Goal: Navigation & Orientation: Find specific page/section

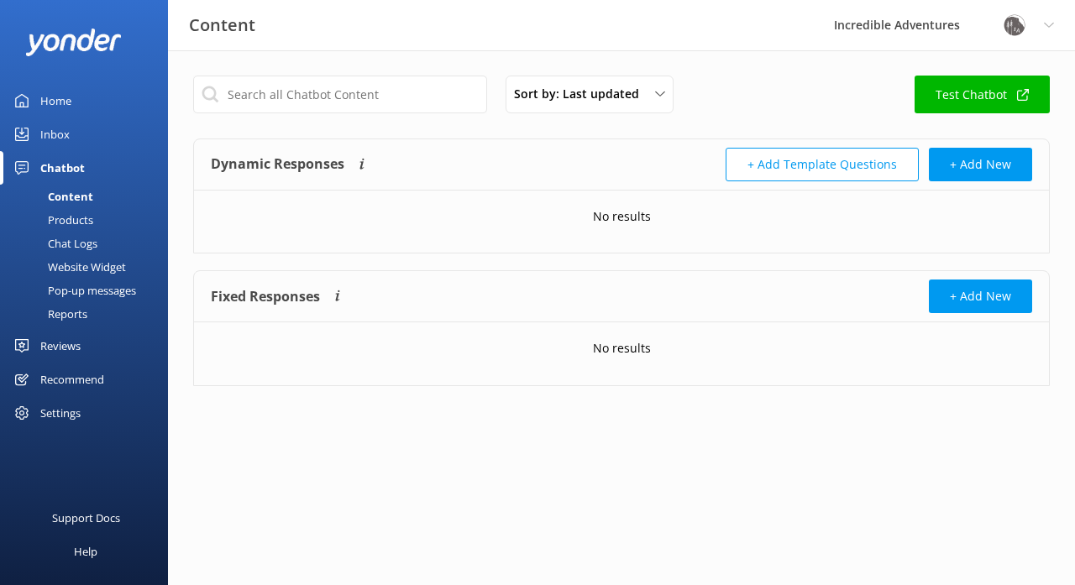
click at [88, 243] on div "Chat Logs" at bounding box center [53, 244] width 87 height 24
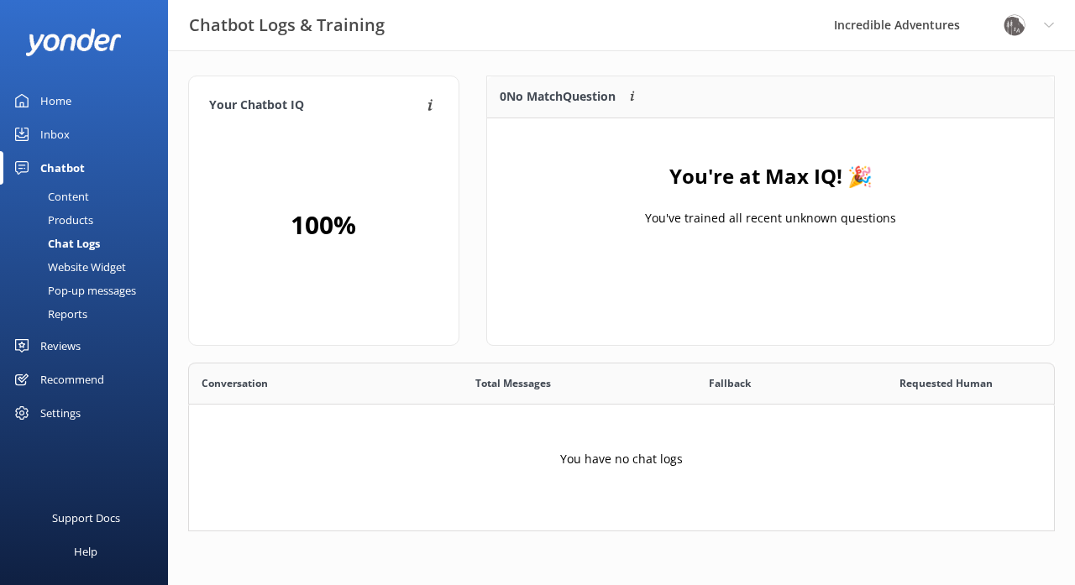
scroll to position [1, 1]
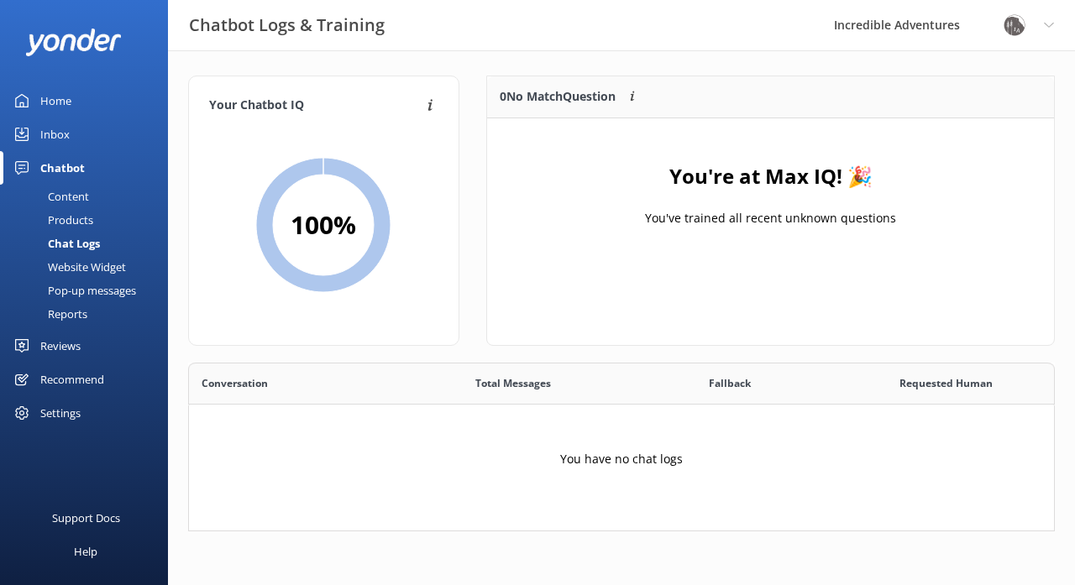
click at [71, 194] on div "Content" at bounding box center [49, 197] width 79 height 24
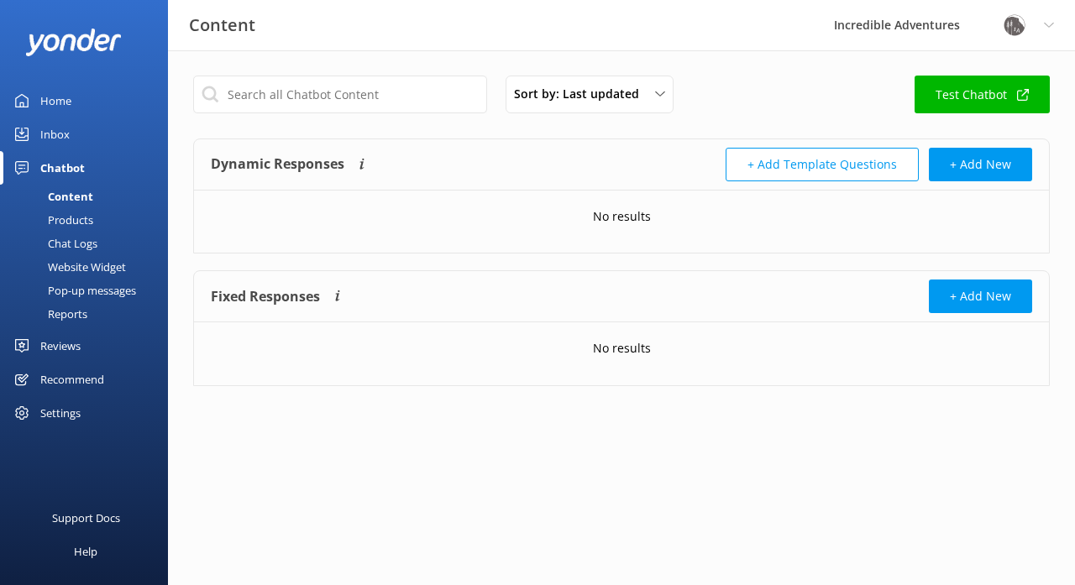
click at [71, 218] on div "Products" at bounding box center [51, 220] width 83 height 24
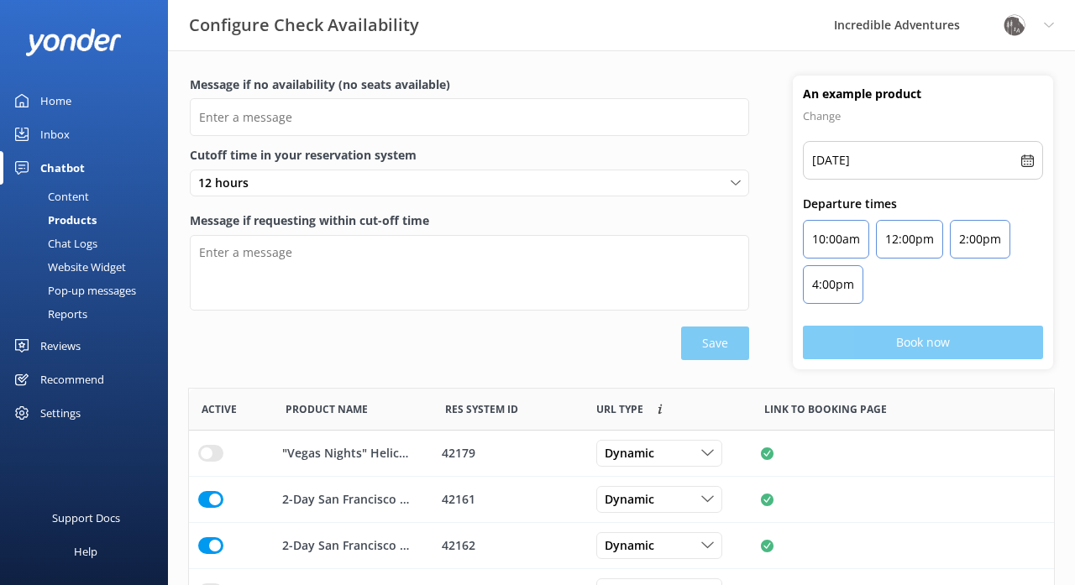
scroll to position [505, 865]
click at [71, 244] on div "Chat Logs" at bounding box center [53, 244] width 87 height 24
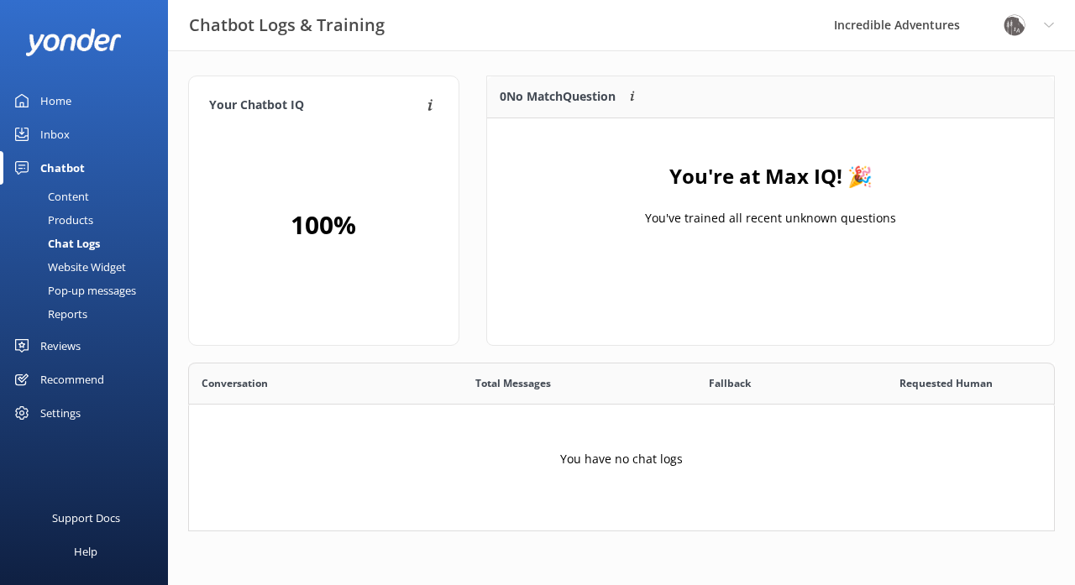
scroll to position [169, 867]
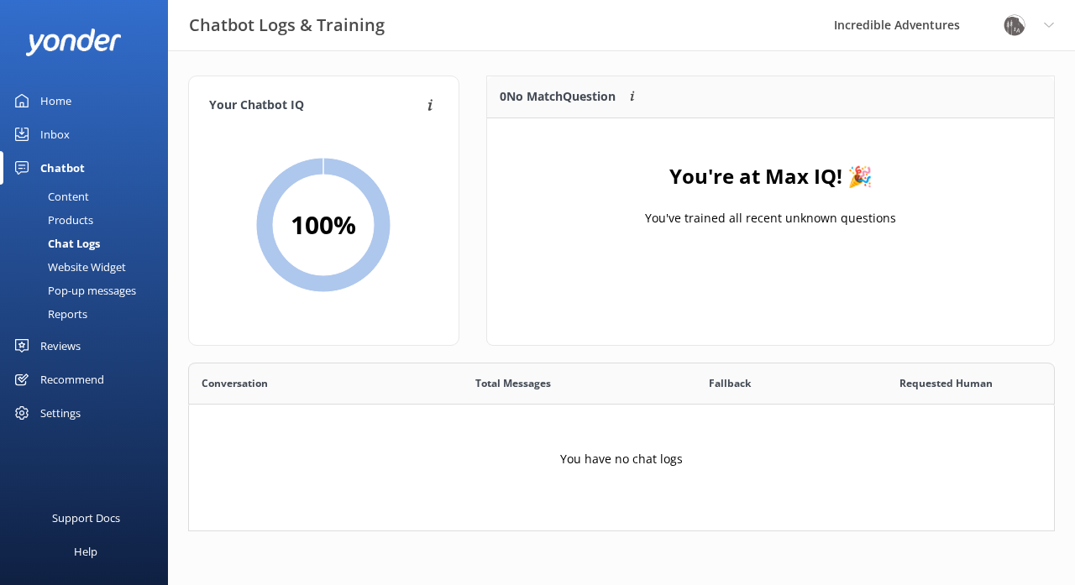
click at [70, 263] on div "Website Widget" at bounding box center [68, 267] width 116 height 24
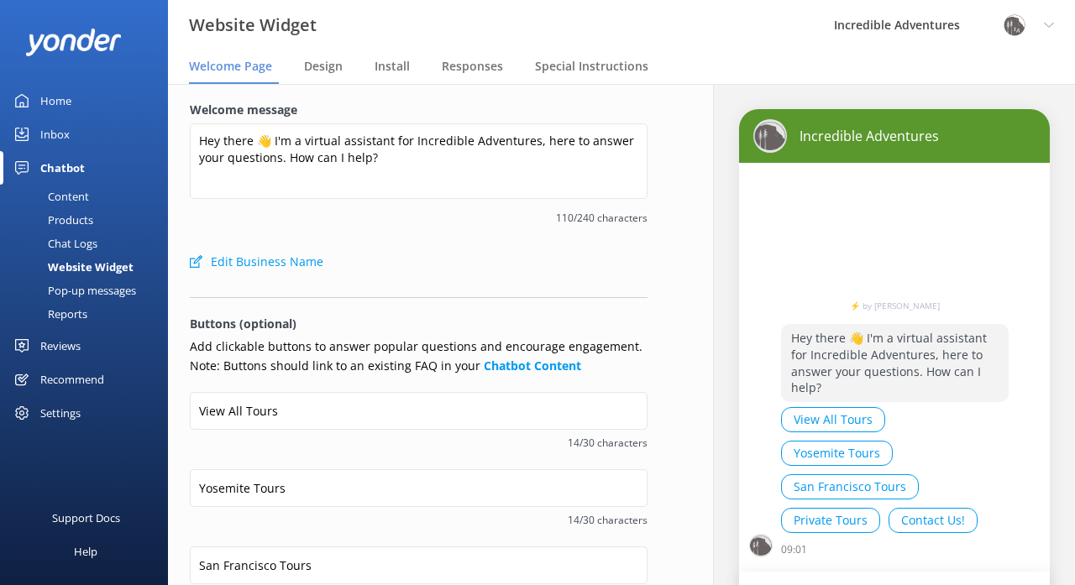
click at [66, 290] on div "Pop-up messages" at bounding box center [73, 291] width 126 height 24
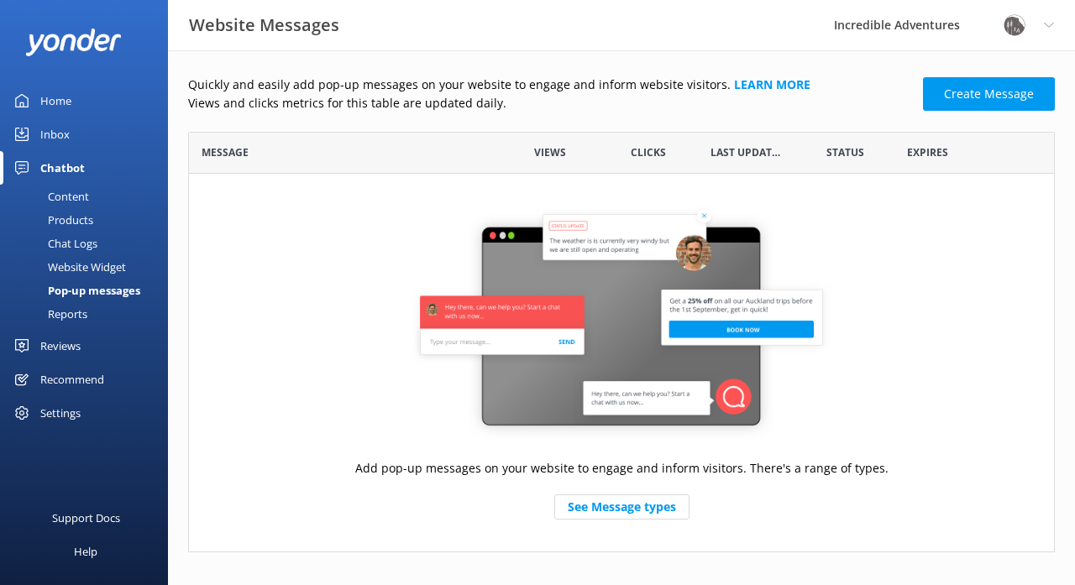
scroll to position [421, 867]
